Goal: Task Accomplishment & Management: Use online tool/utility

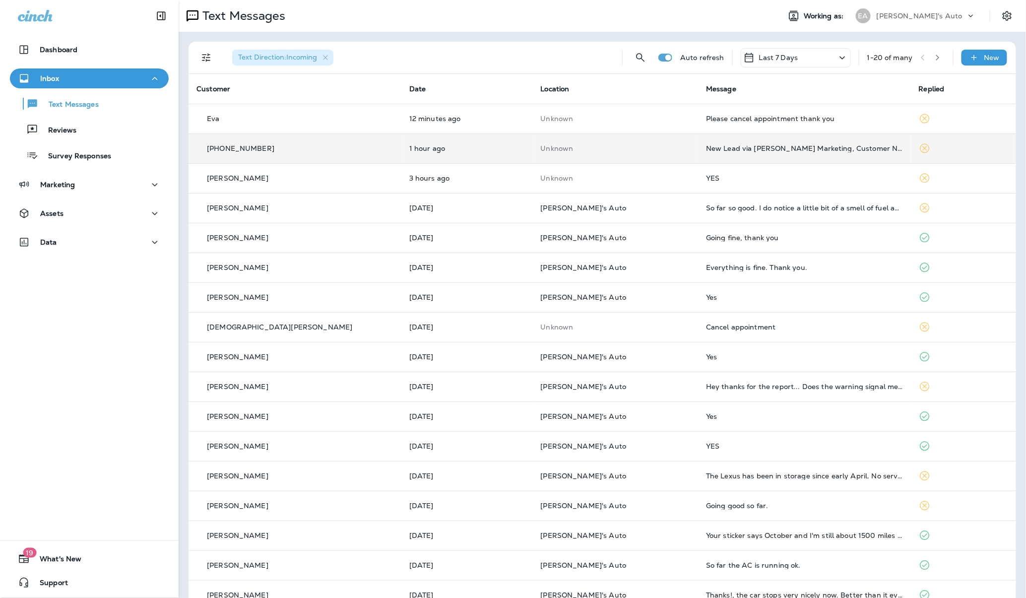
click at [647, 151] on td "Unknown" at bounding box center [616, 148] width 166 height 30
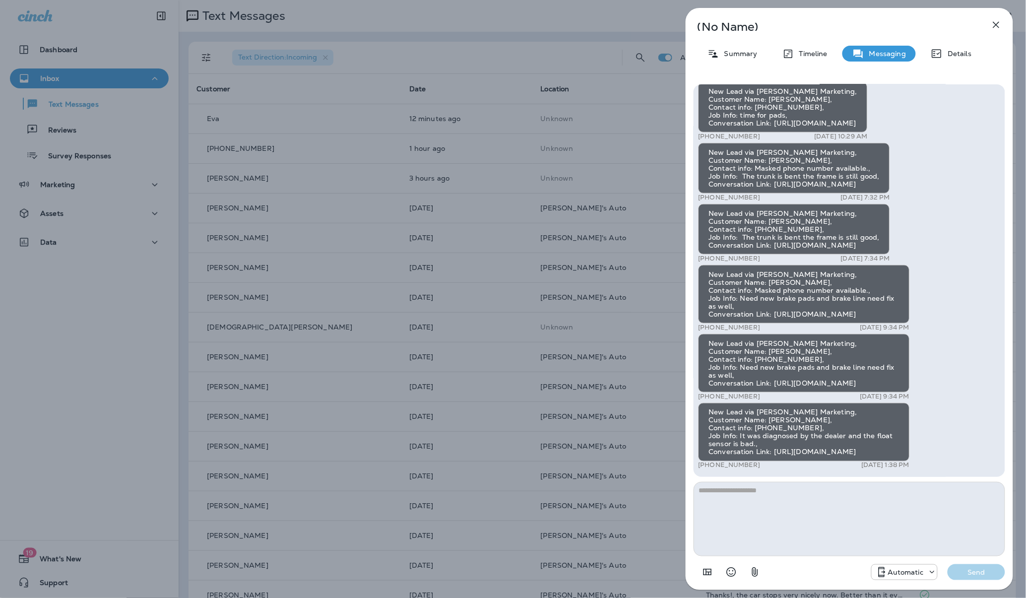
click at [998, 25] on icon "button" at bounding box center [996, 25] width 12 height 12
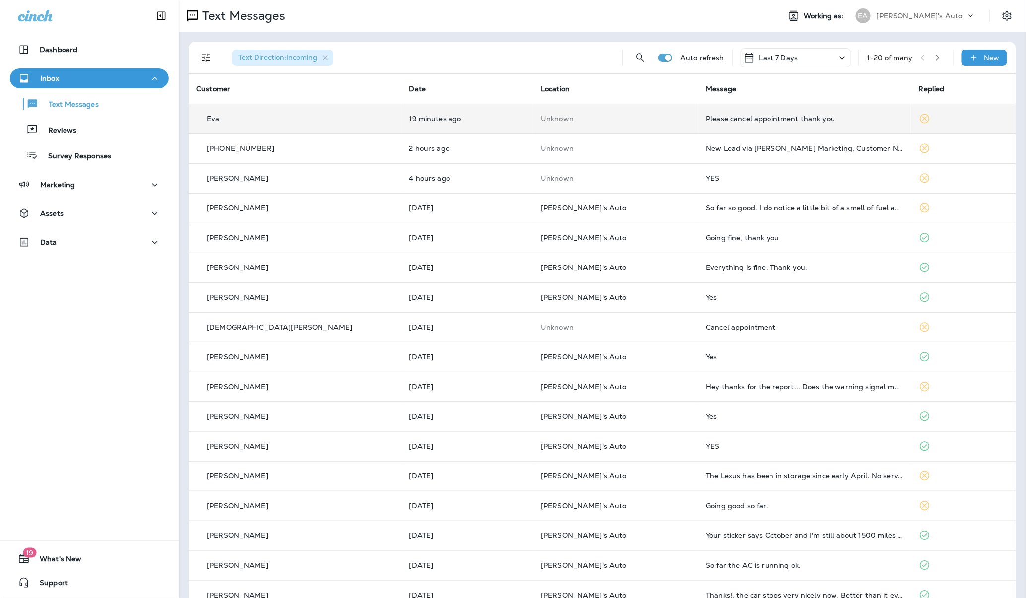
click at [262, 118] on div "Eva" at bounding box center [294, 119] width 197 height 10
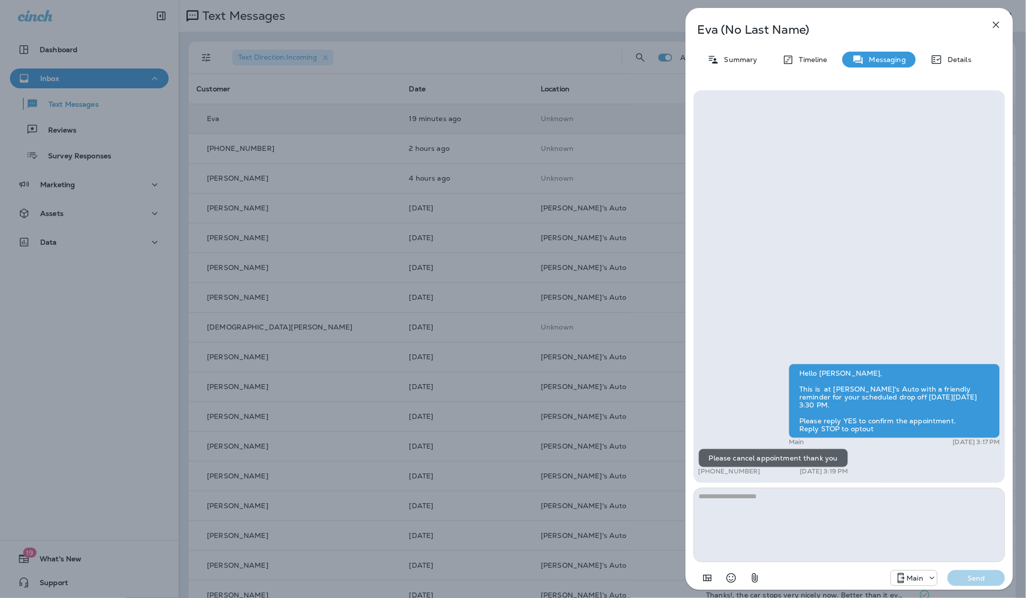
click at [996, 19] on icon "button" at bounding box center [996, 25] width 12 height 12
